Goal: Task Accomplishment & Management: Manage account settings

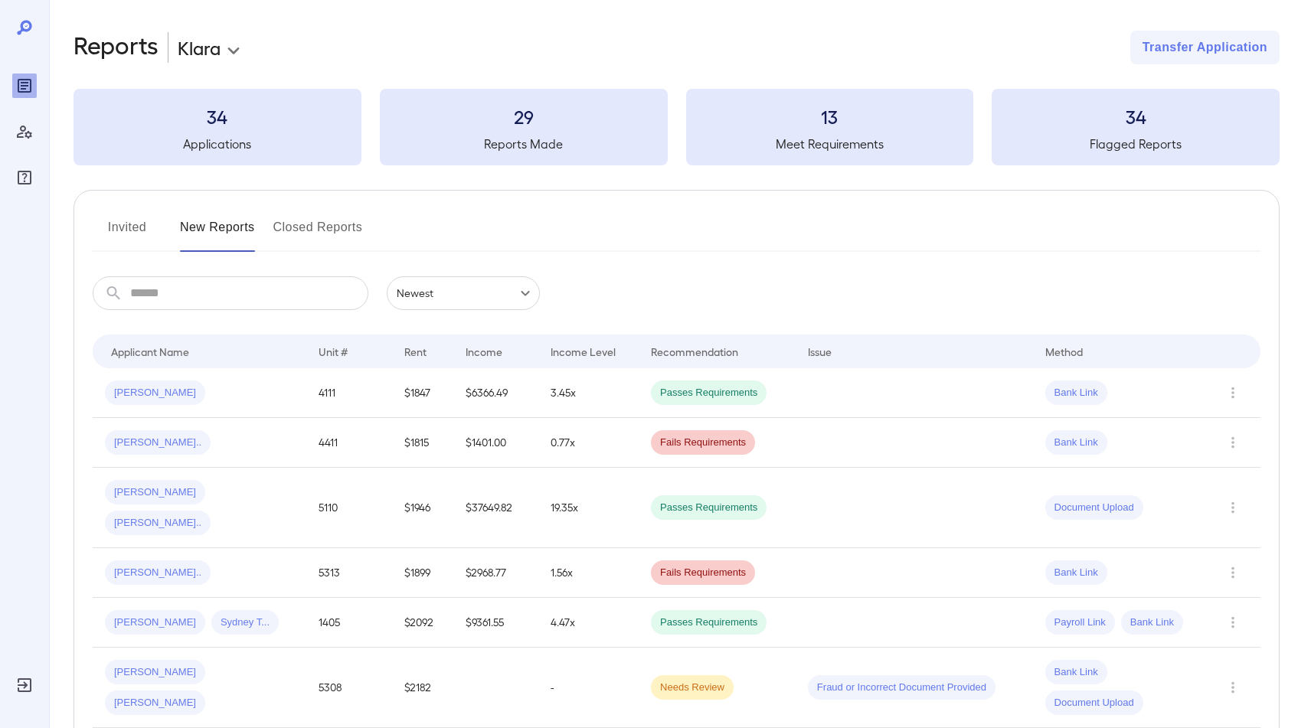
click at [129, 228] on button "Invited" at bounding box center [127, 233] width 69 height 37
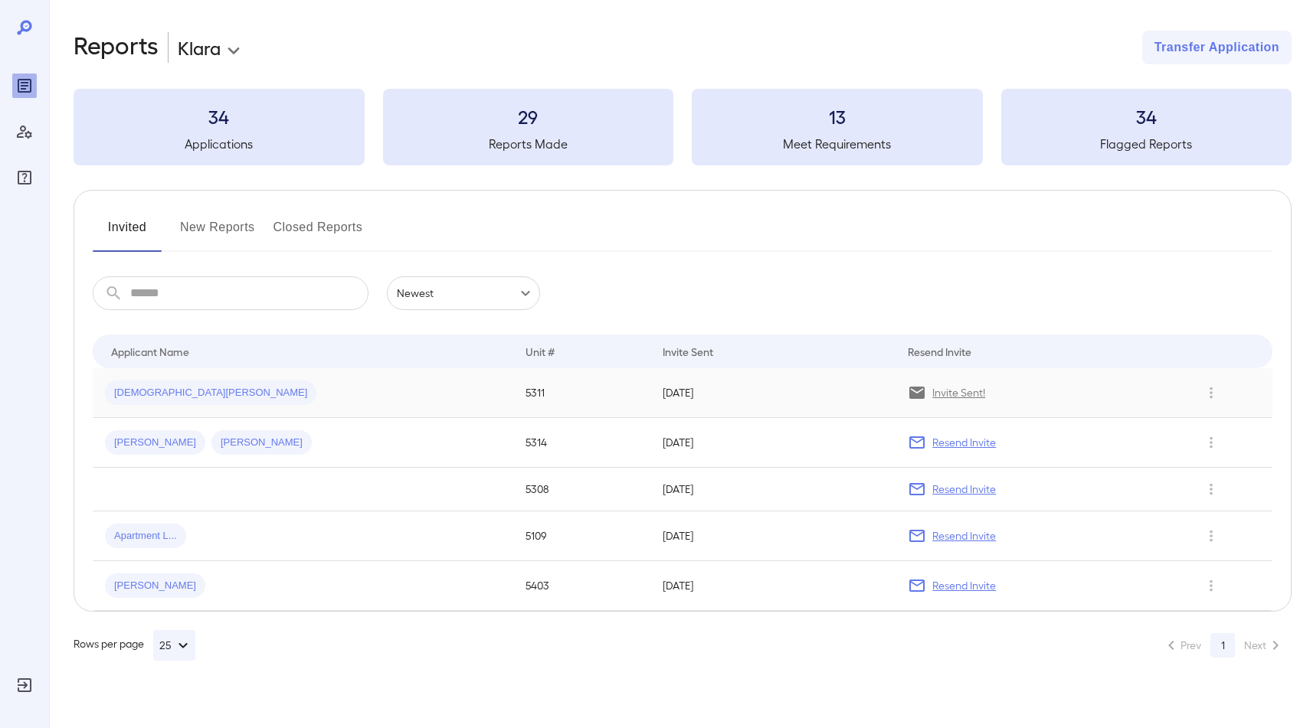
click at [221, 406] on td "[DEMOGRAPHIC_DATA][PERSON_NAME]" at bounding box center [303, 393] width 420 height 50
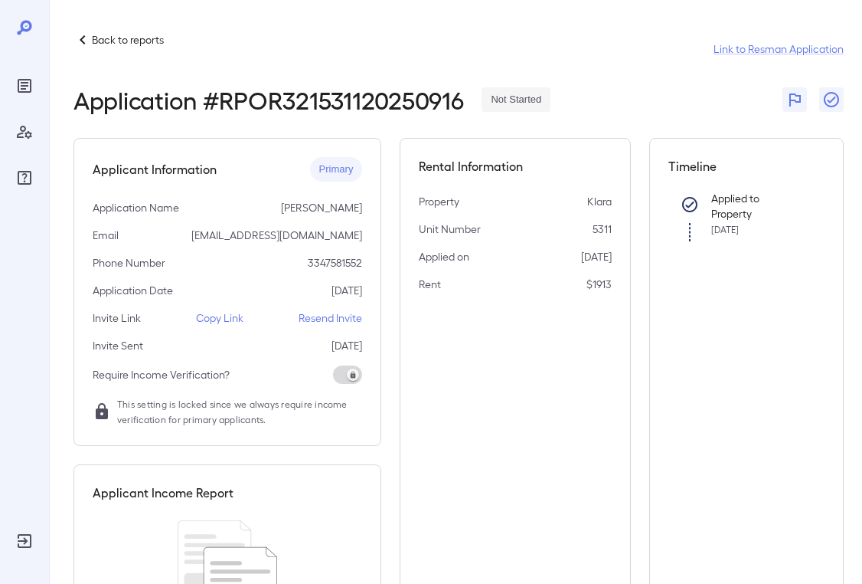
click at [220, 316] on p "Copy Link" at bounding box center [219, 317] width 47 height 15
click at [236, 322] on p "Copy Link" at bounding box center [219, 317] width 47 height 15
click at [232, 324] on p "Copy Link" at bounding box center [219, 317] width 47 height 15
click at [332, 328] on div "Applicant Information Primary Application Name [PERSON_NAME] Email [EMAIL_ADDRE…" at bounding box center [228, 292] width 308 height 308
click at [332, 325] on p "Resend Invite" at bounding box center [331, 317] width 64 height 15
